Goal: Task Accomplishment & Management: Use online tool/utility

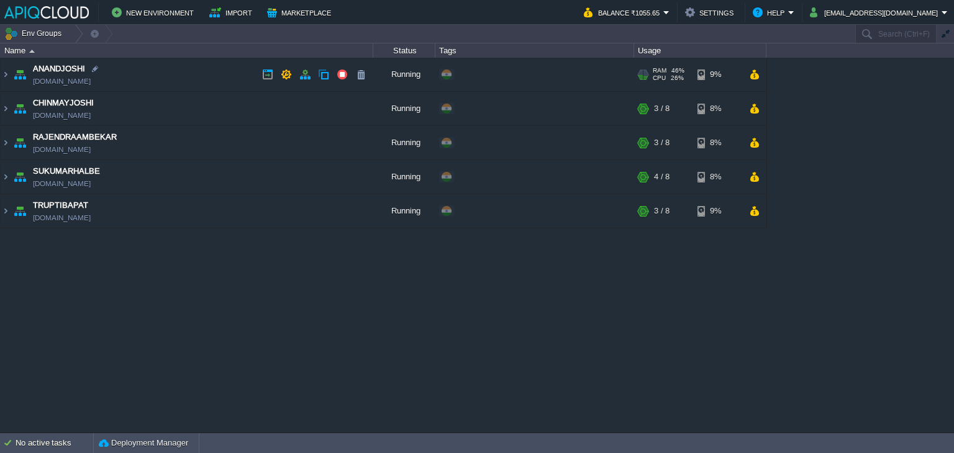
click at [235, 78] on td "ANANDJOSHI [DOMAIN_NAME]" at bounding box center [187, 75] width 372 height 34
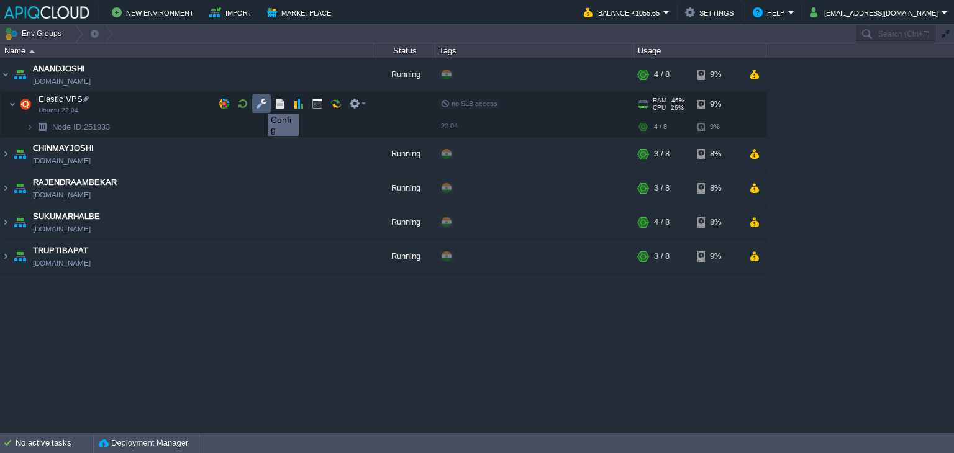
click at [258, 102] on button "button" at bounding box center [261, 103] width 11 height 11
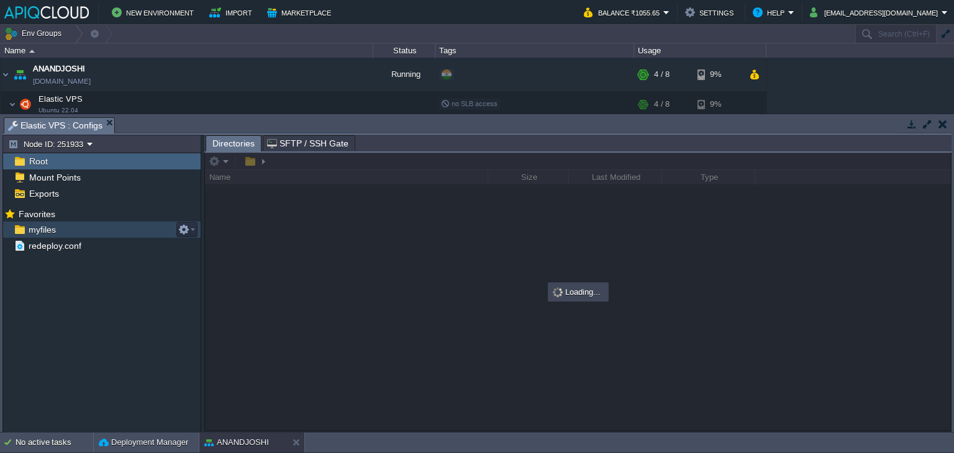
click at [42, 224] on span "myfiles" at bounding box center [42, 229] width 32 height 11
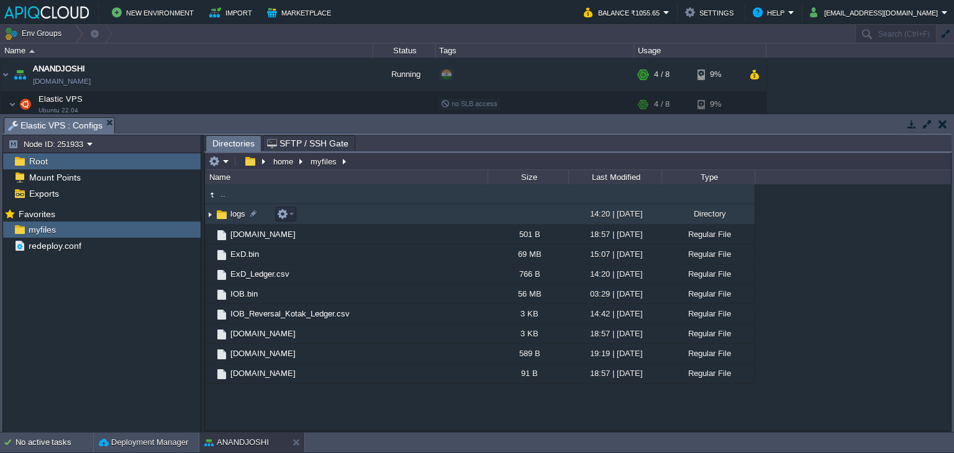
click at [206, 217] on img at bounding box center [210, 214] width 10 height 19
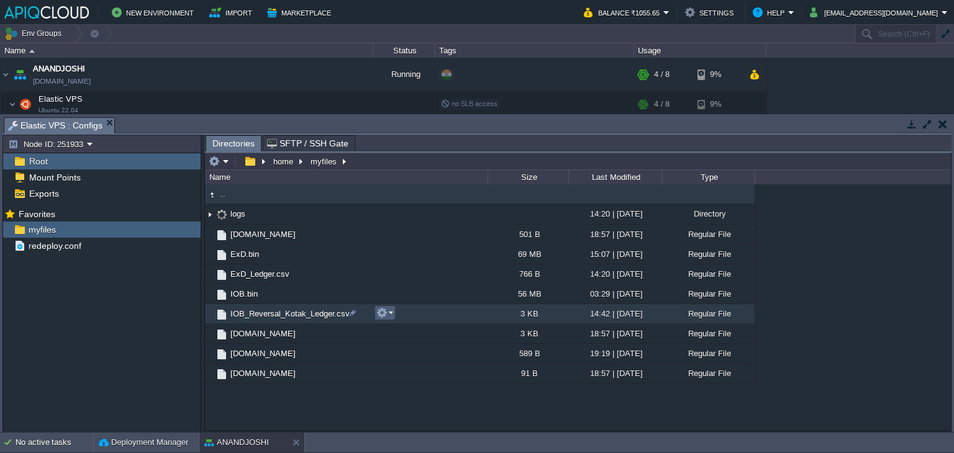
click at [383, 315] on button "button" at bounding box center [381, 312] width 11 height 11
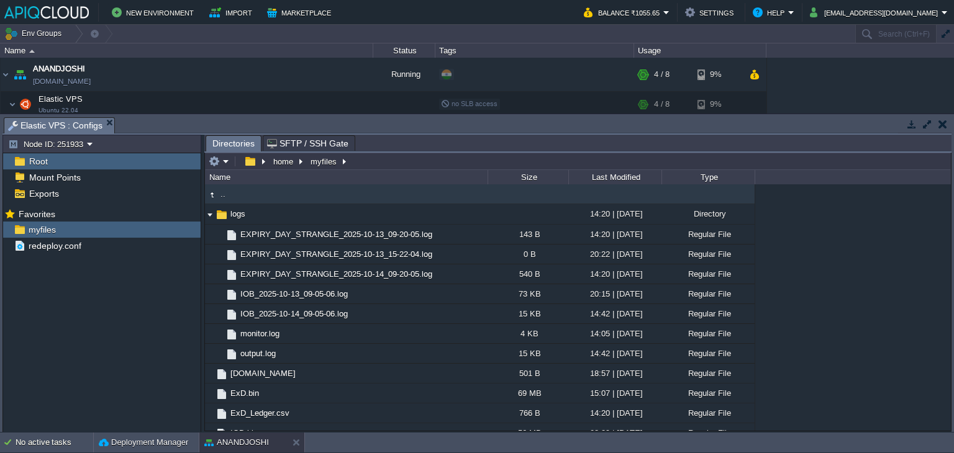
click at [145, 358] on div "Mark the most frequently used files and directories as Favorites to easily acce…" at bounding box center [101, 320] width 197 height 230
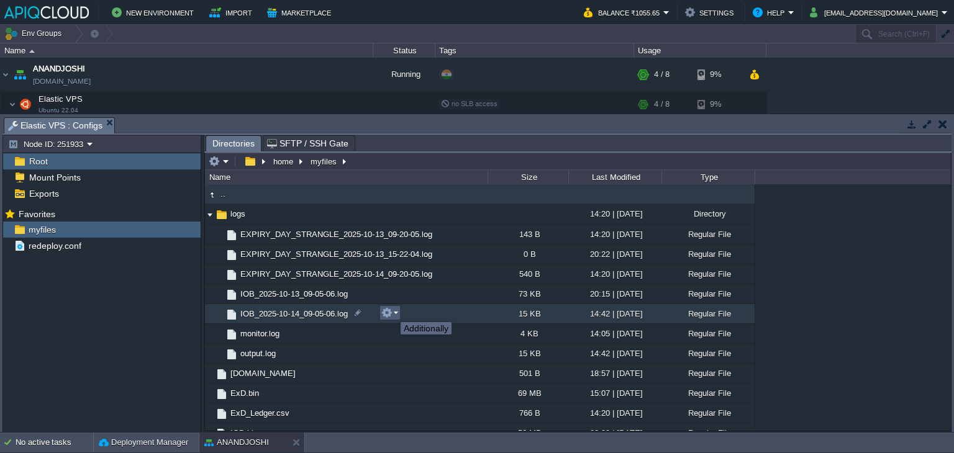
click at [391, 311] on button "button" at bounding box center [386, 312] width 11 height 11
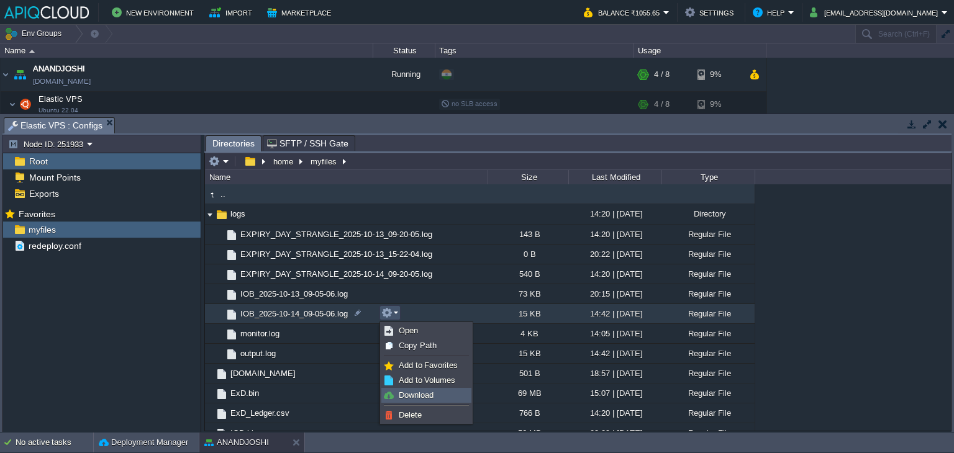
click at [410, 394] on span "Download" at bounding box center [416, 394] width 35 height 9
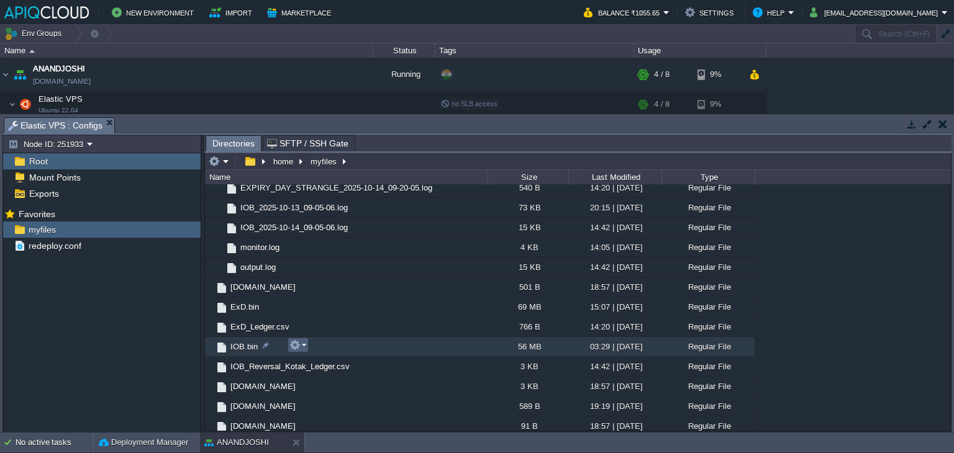
scroll to position [89, 0]
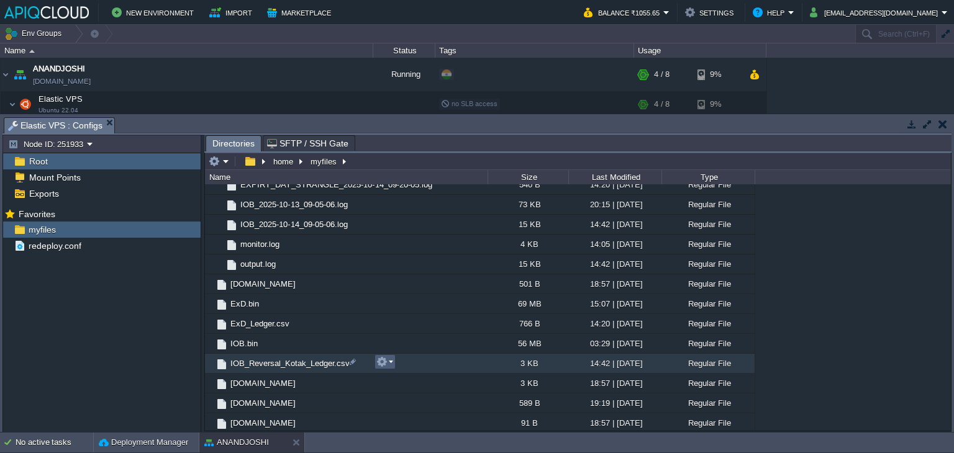
click at [387, 361] on em at bounding box center [384, 361] width 17 height 11
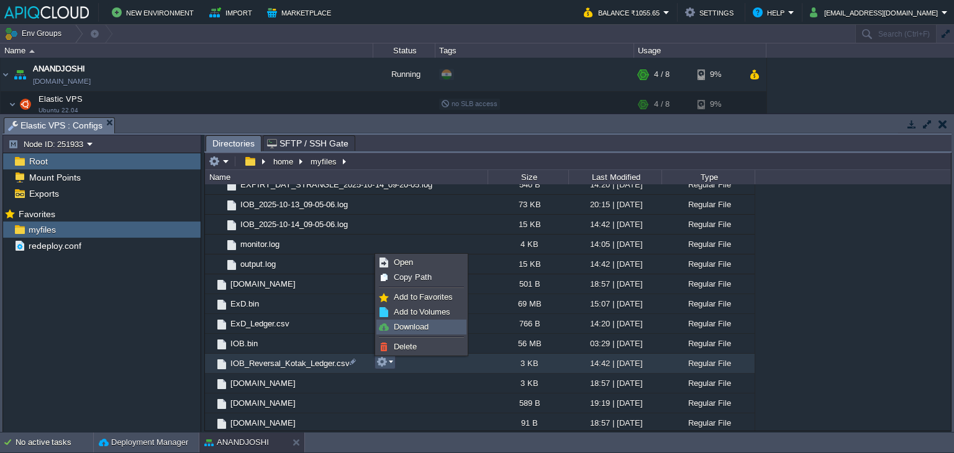
click at [412, 320] on link "Download" at bounding box center [421, 327] width 89 height 14
